Goal: Check status: Check status

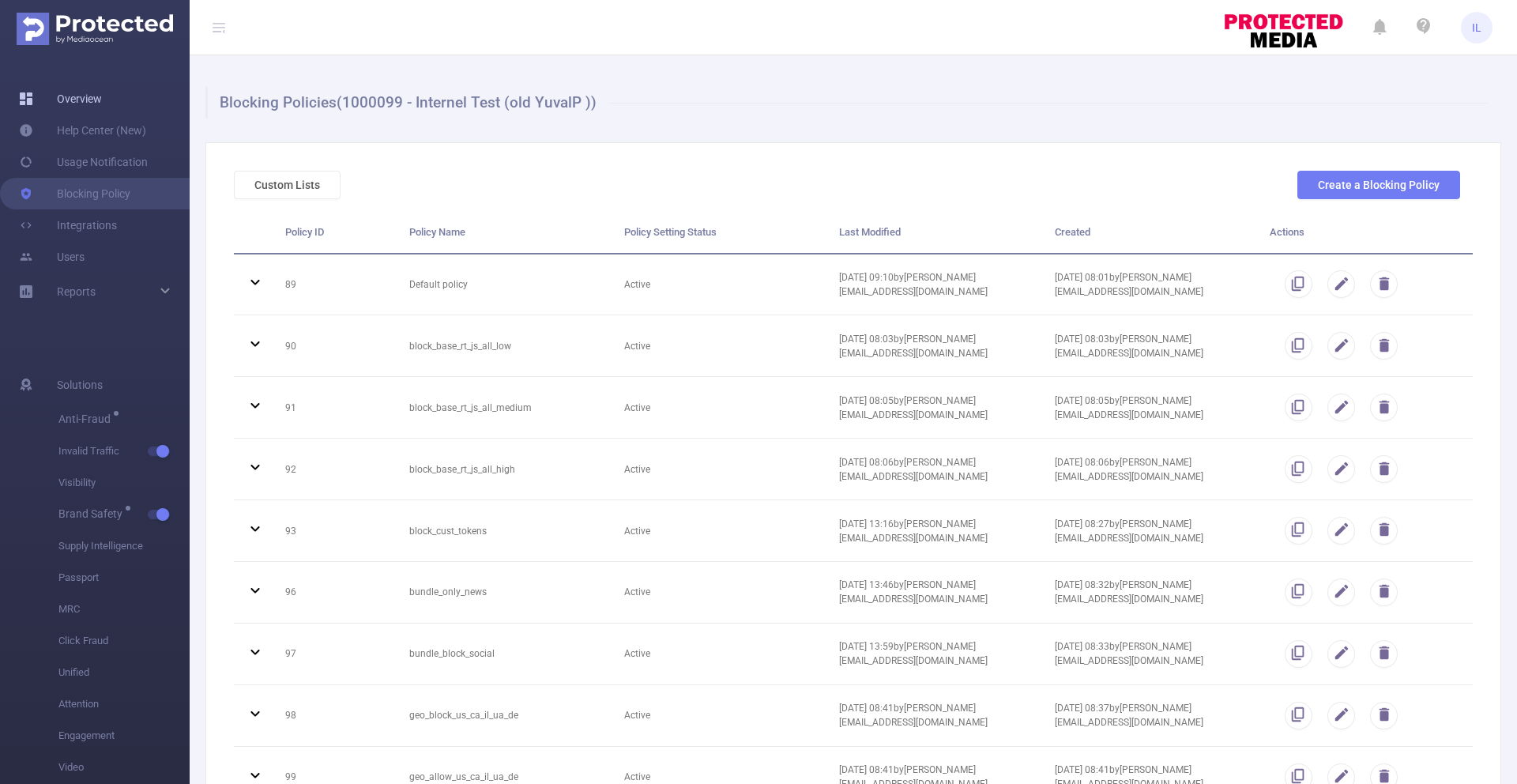
click at [36, 98] on link "Overview" at bounding box center [60, 98] width 83 height 31
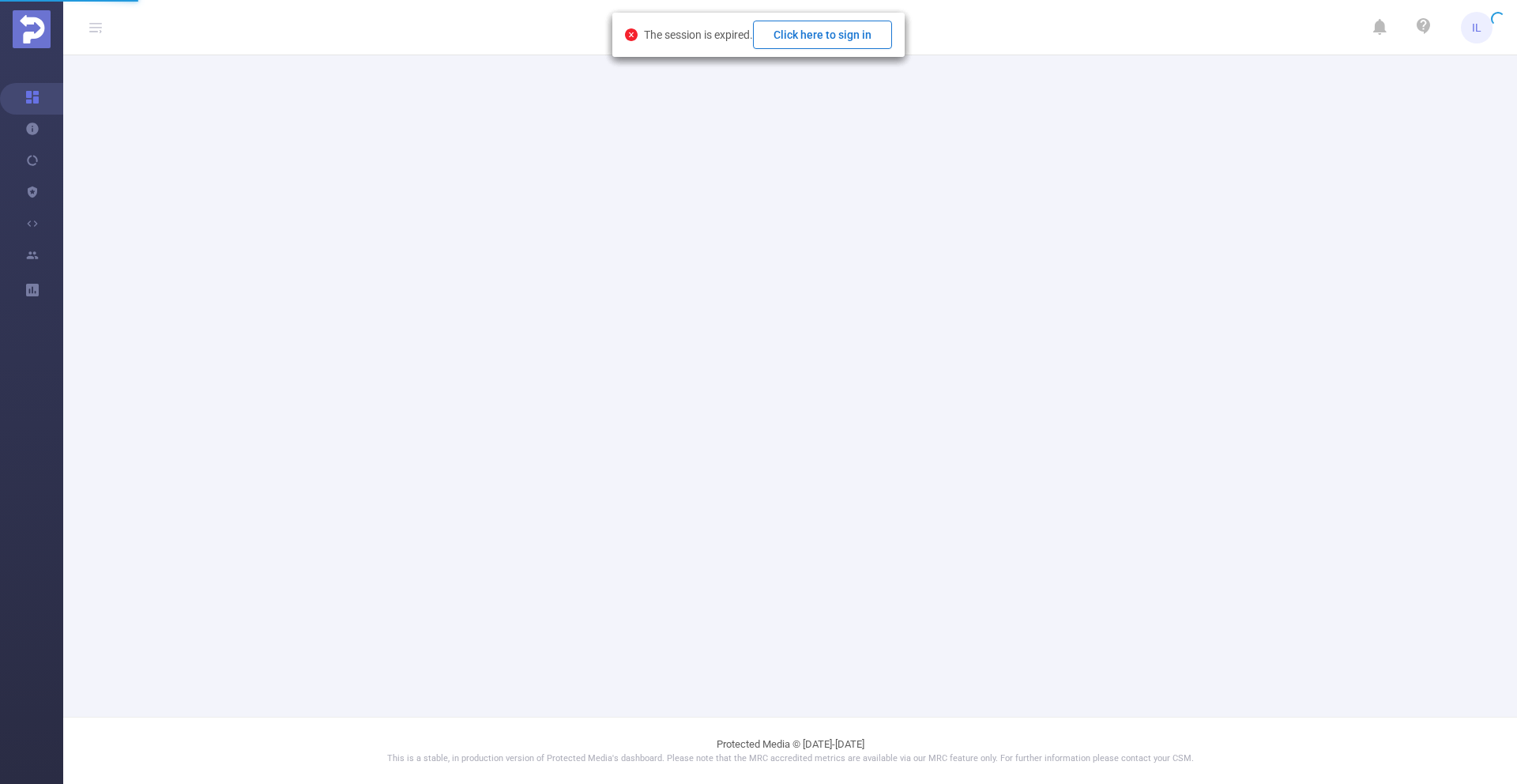
click at [822, 23] on button "Click here to sign in" at bounding box center [822, 35] width 139 height 29
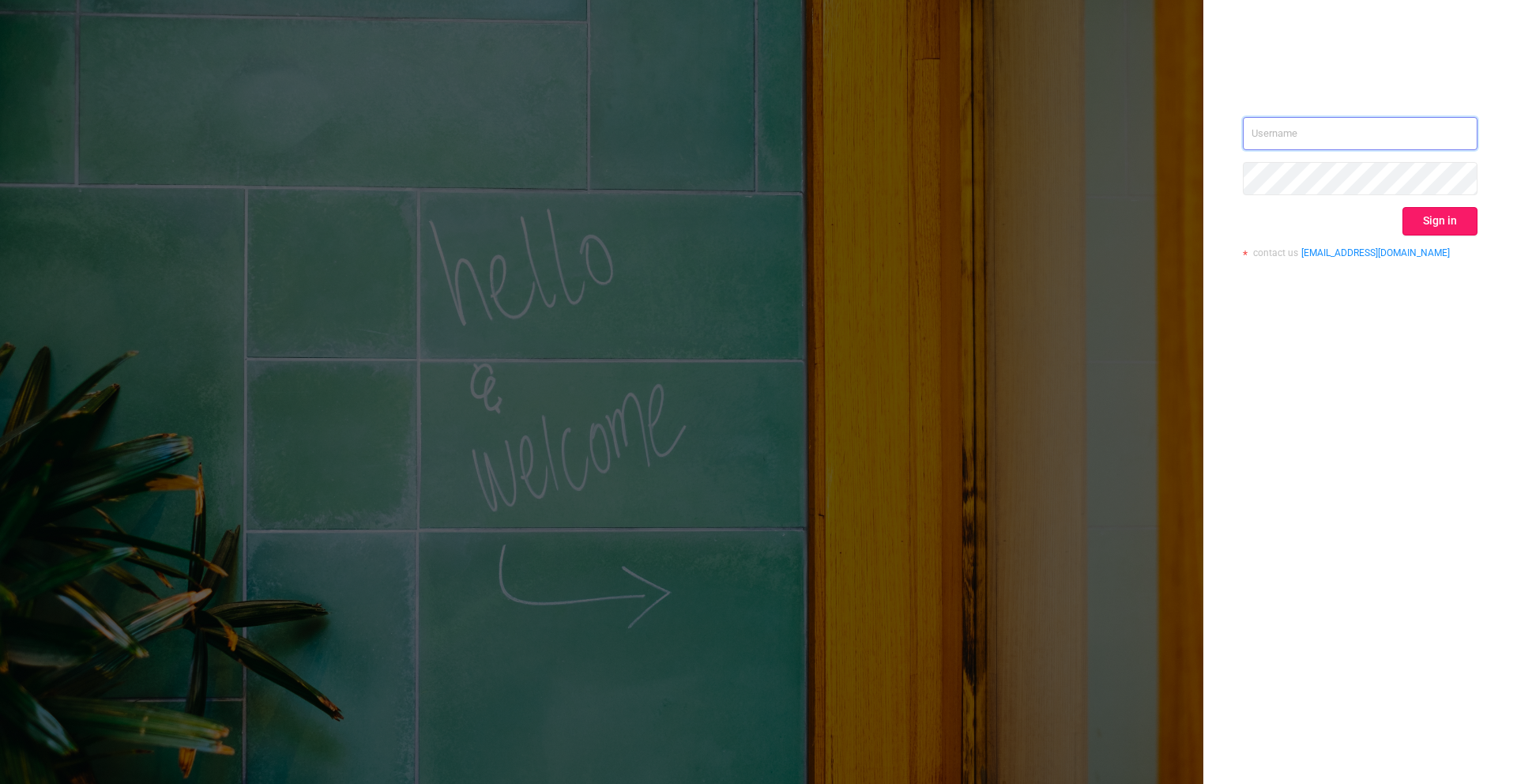
type input "[PERSON_NAME][EMAIL_ADDRESS][DOMAIN_NAME]"
click at [1445, 223] on button "Sign in" at bounding box center [1440, 221] width 75 height 29
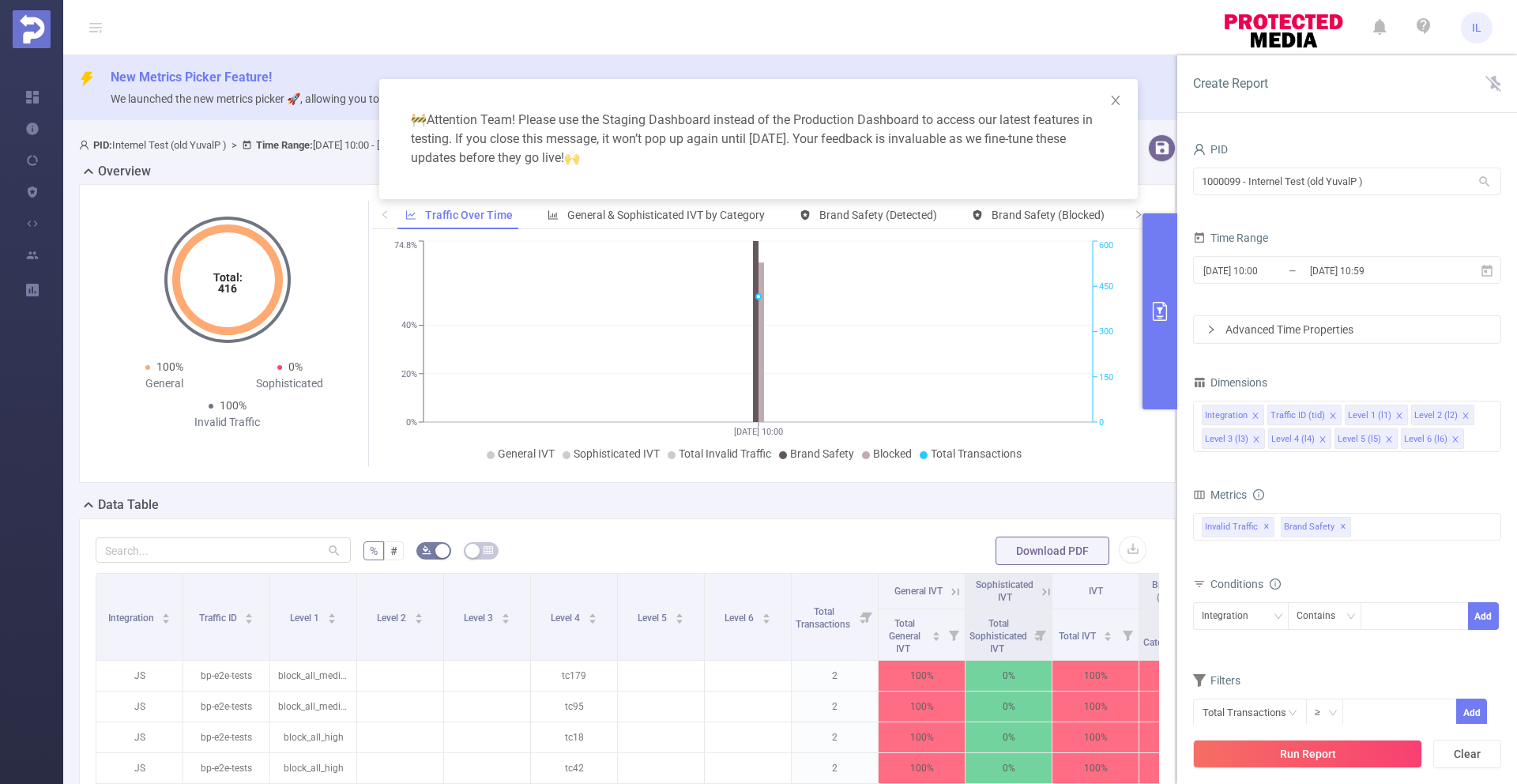
click at [1389, 255] on div "2025-08-29 10:00 _ 2025-08-29 10:59" at bounding box center [1347, 271] width 308 height 37
click at [1376, 273] on input "2025-08-29 10:59" at bounding box center [1373, 271] width 128 height 22
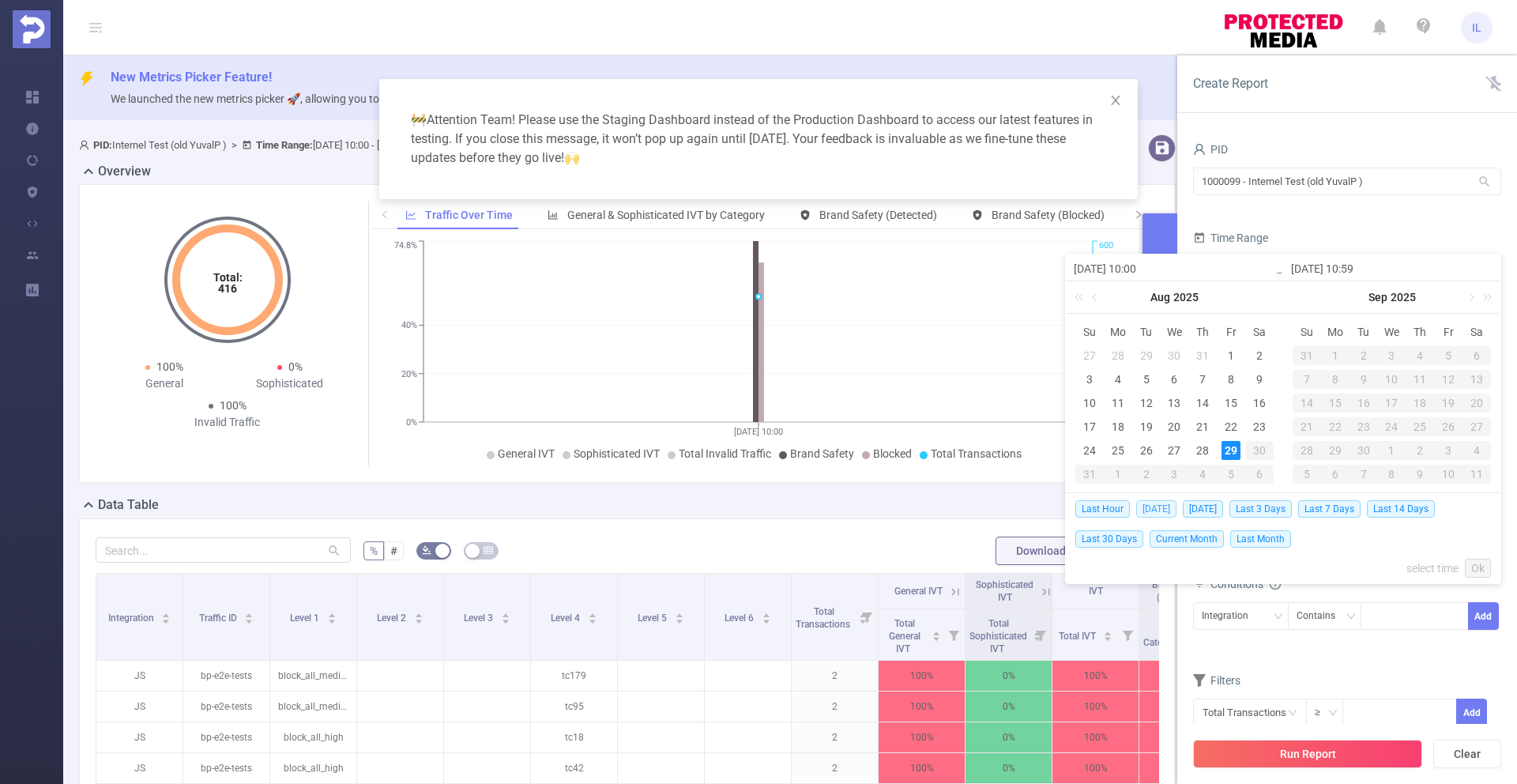
click at [1151, 512] on span "Today" at bounding box center [1157, 509] width 40 height 17
type input "2025-08-29 00:00"
type input "2025-08-29 23:59"
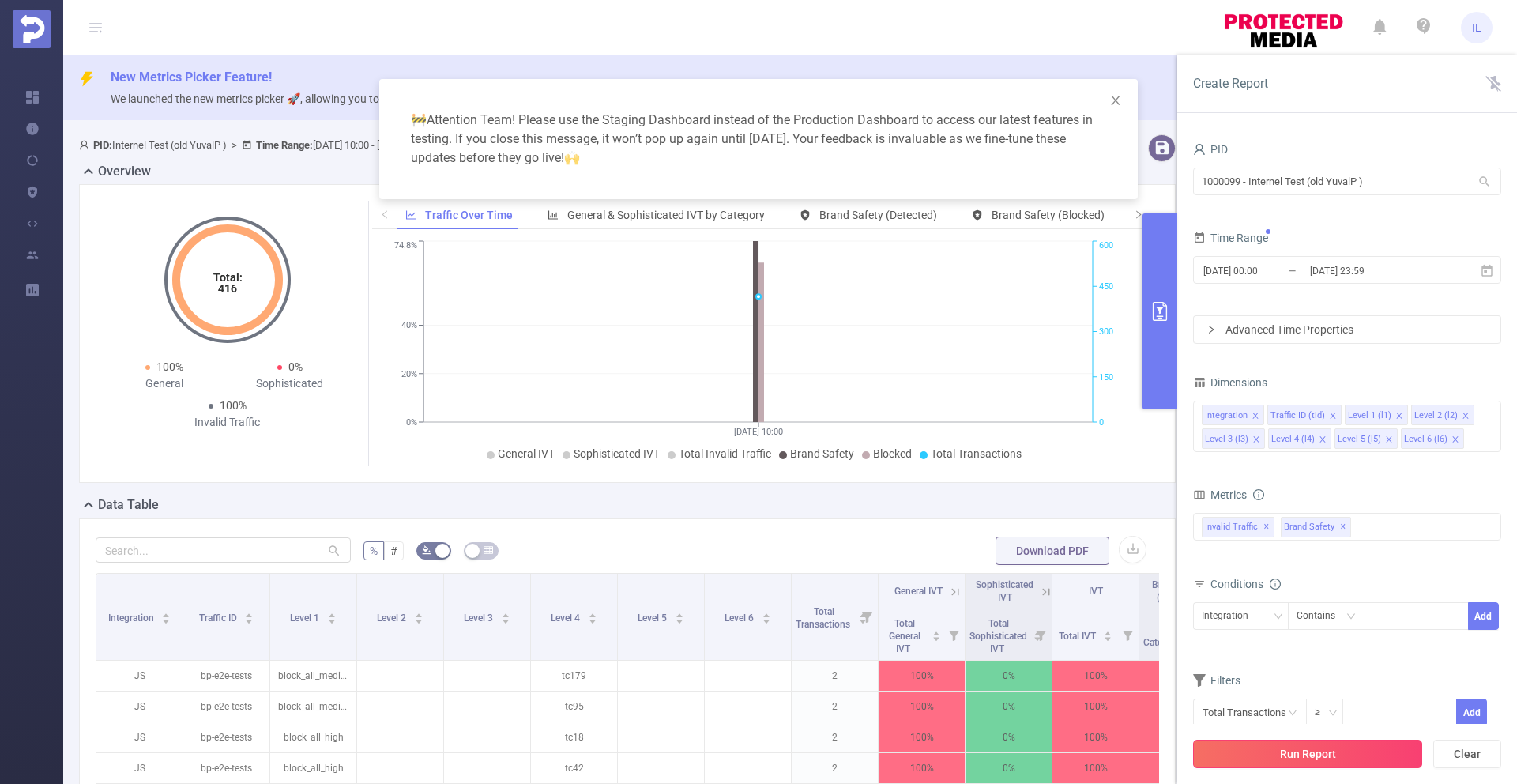
click at [1316, 745] on button "Run Report" at bounding box center [1307, 754] width 229 height 29
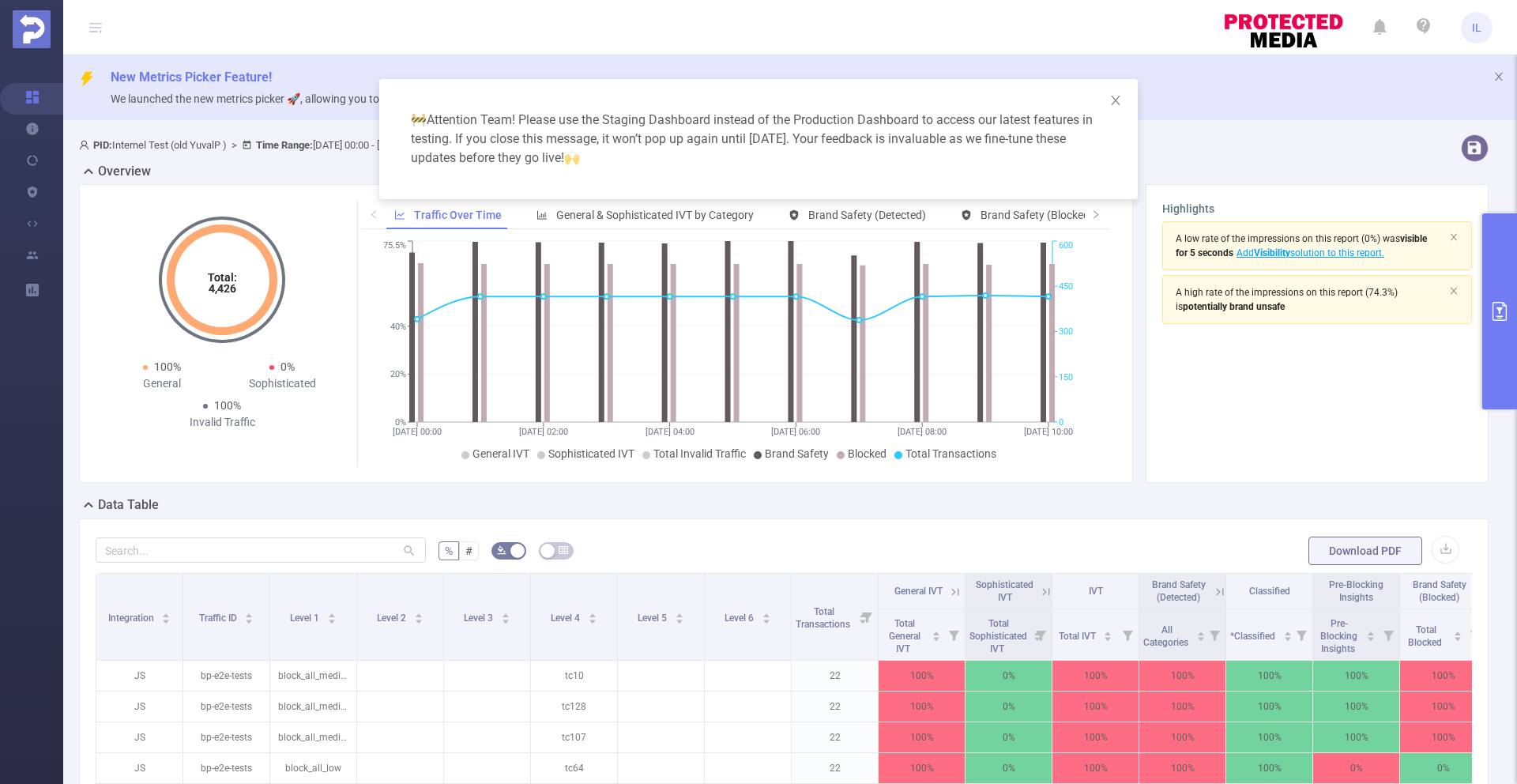
click at [842, 210] on div "🚧 Attention Team! Please use the Staging Dashboard instead of the Production Da…" at bounding box center [758, 392] width 1517 height 784
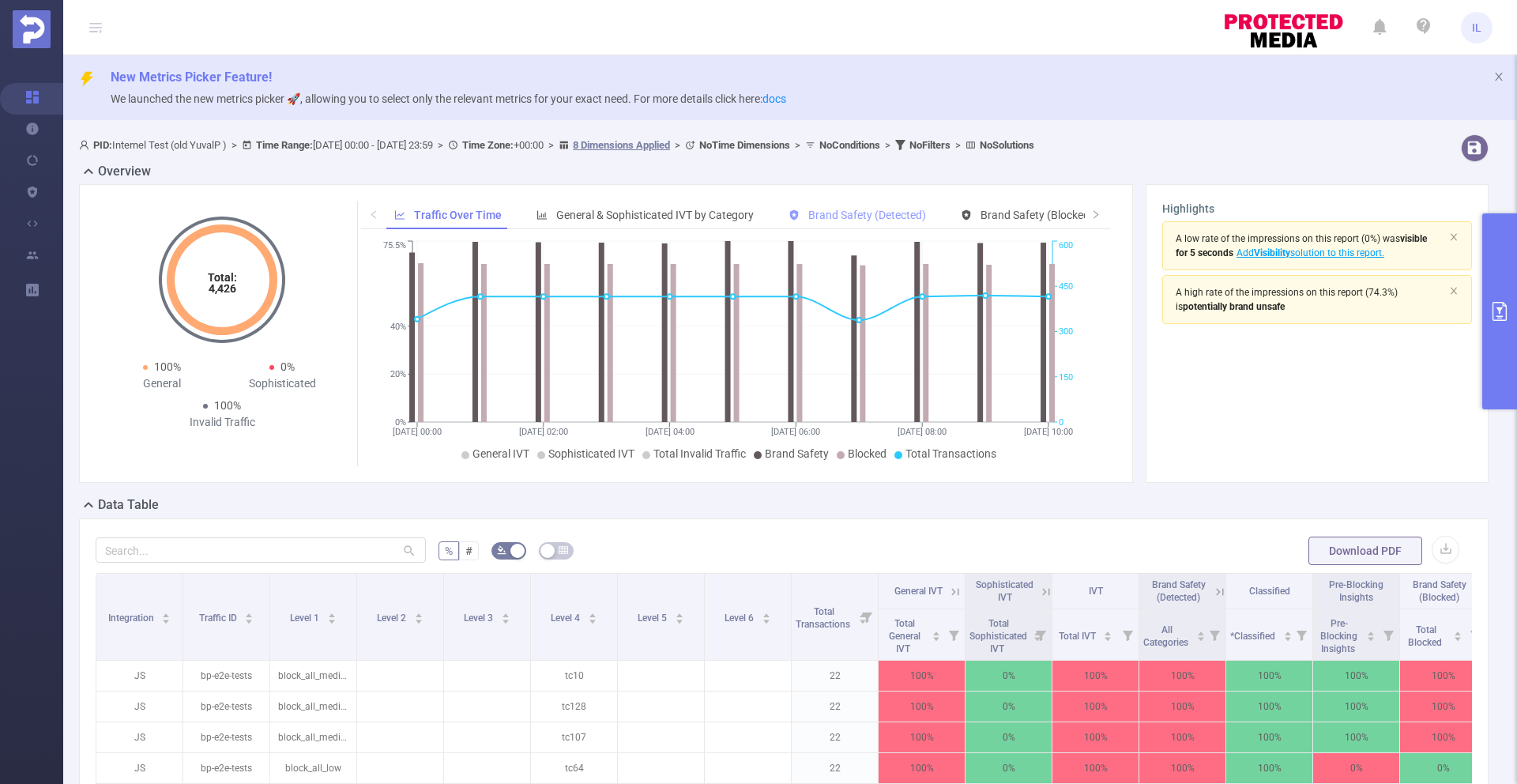
click at [834, 215] on span "Brand Safety (Detected)" at bounding box center [867, 215] width 117 height 13
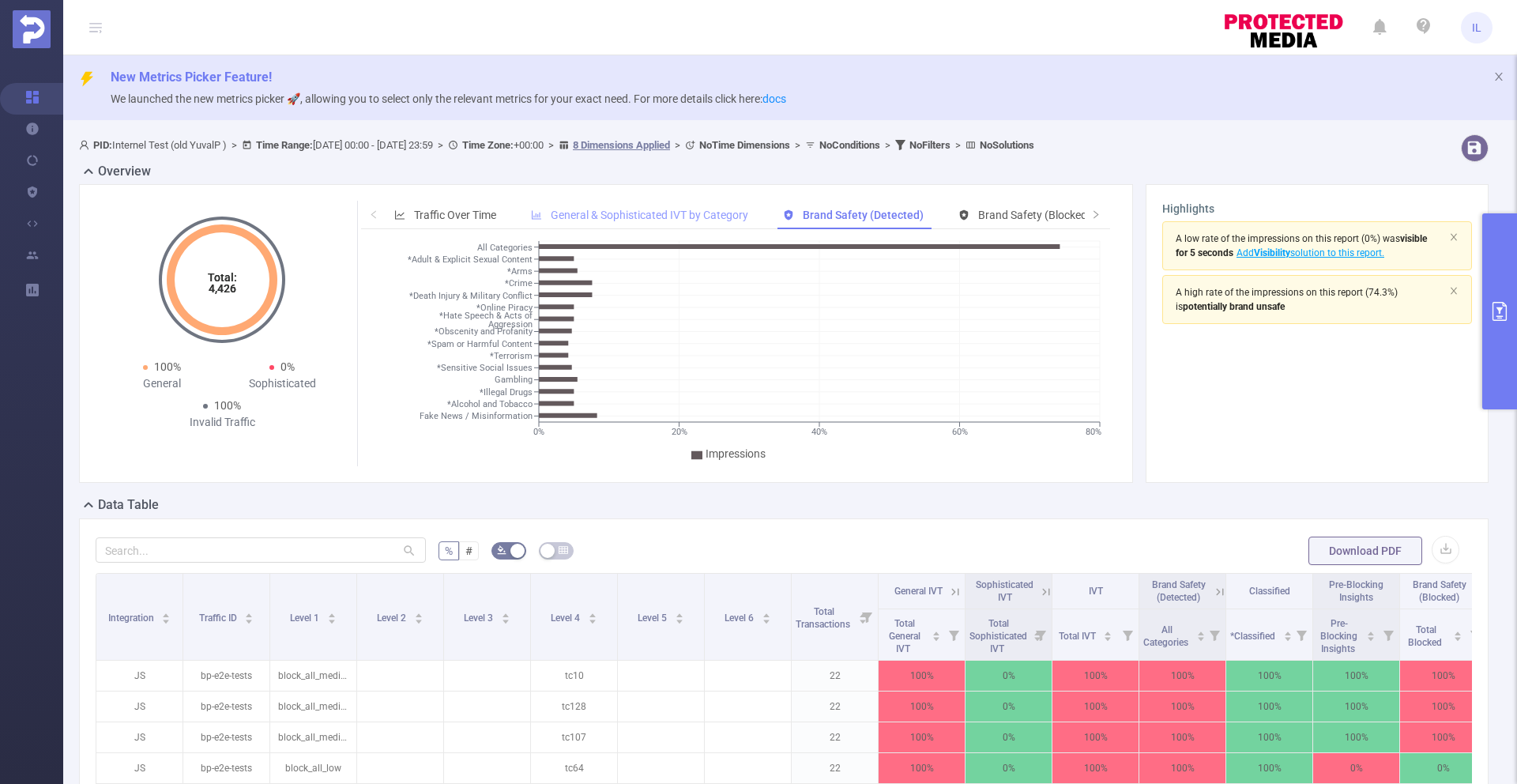
click at [634, 218] on span "General & Sophisticated IVT by Category" at bounding box center [649, 215] width 198 height 13
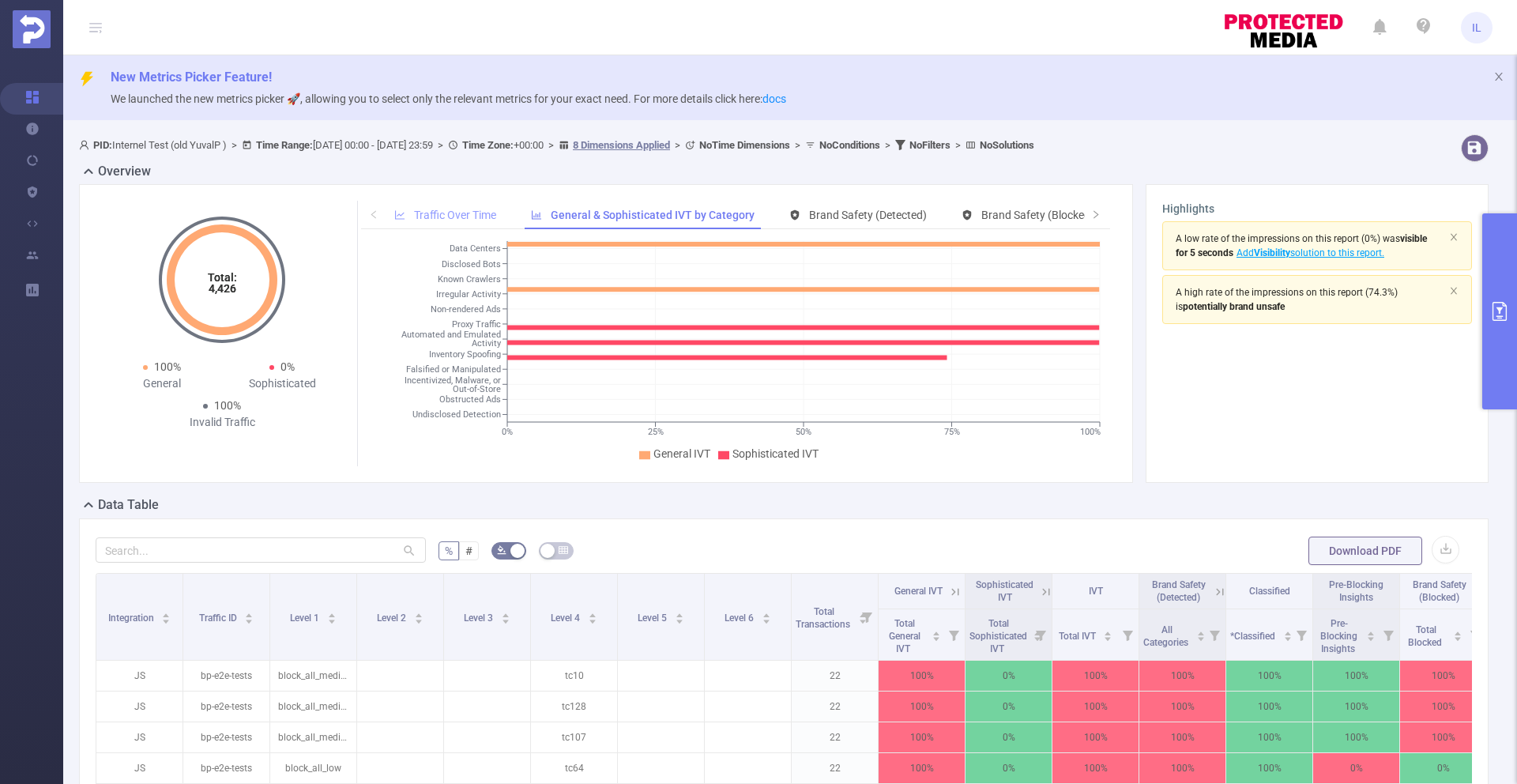
click at [435, 211] on span "Traffic Over Time" at bounding box center [455, 215] width 82 height 13
